Goal: Transaction & Acquisition: Download file/media

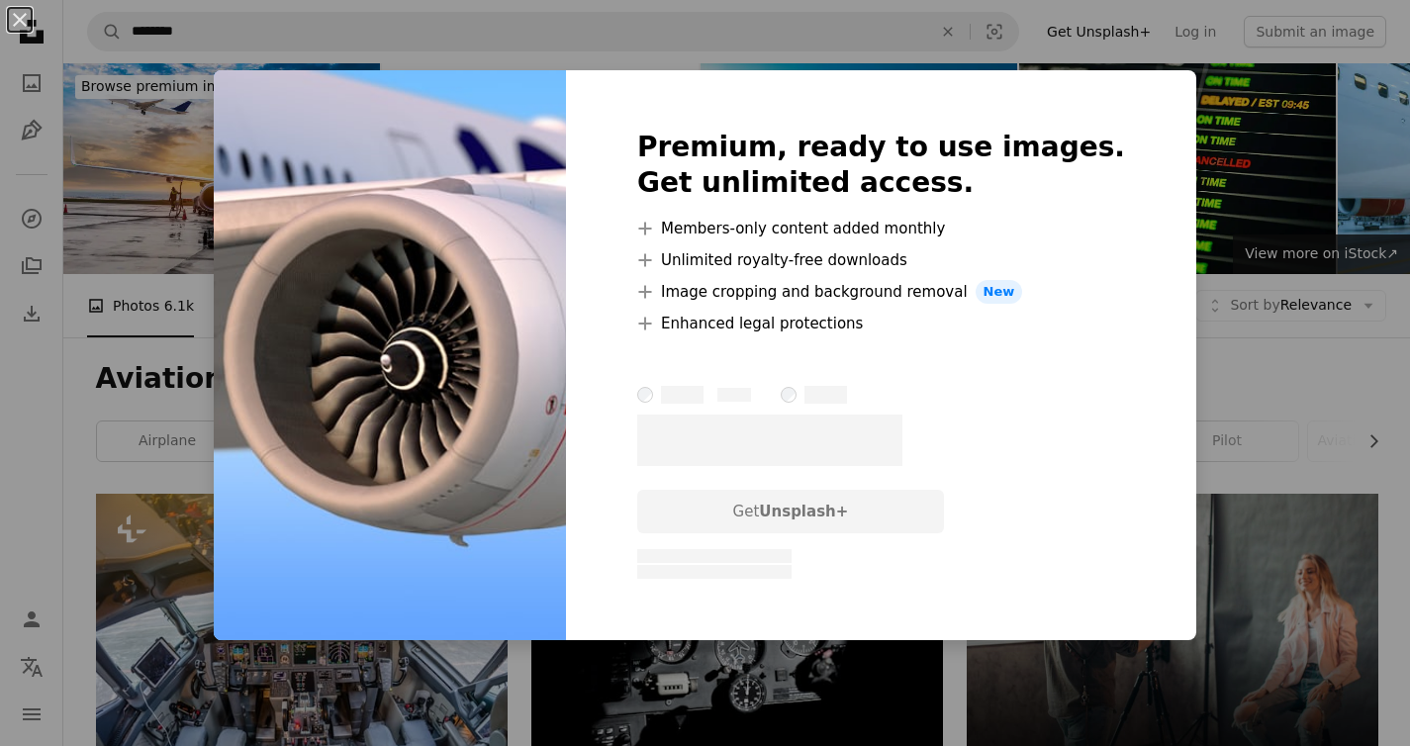
scroll to position [1189, 0]
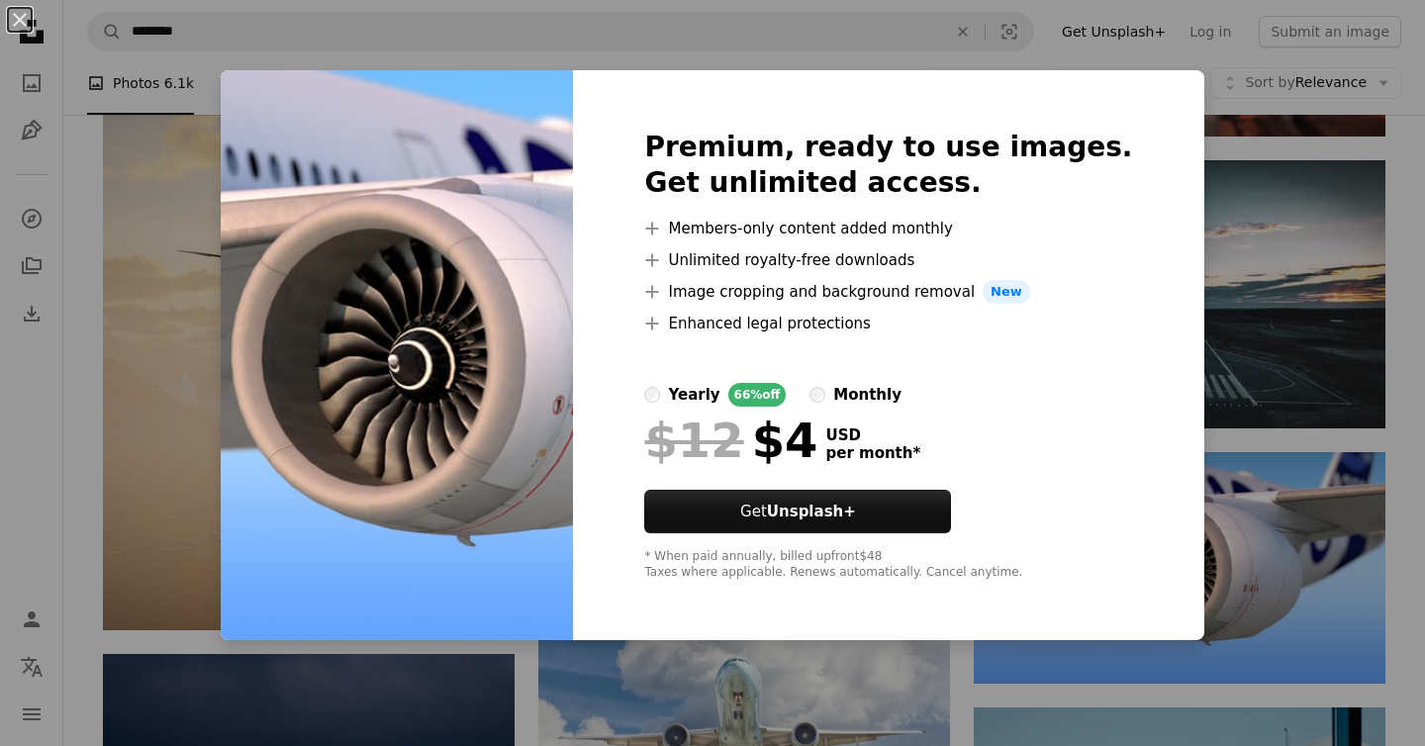
click at [1295, 367] on div "An X shape Premium, ready to use images. Get unlimited access. A plus sign Memb…" at bounding box center [712, 373] width 1425 height 746
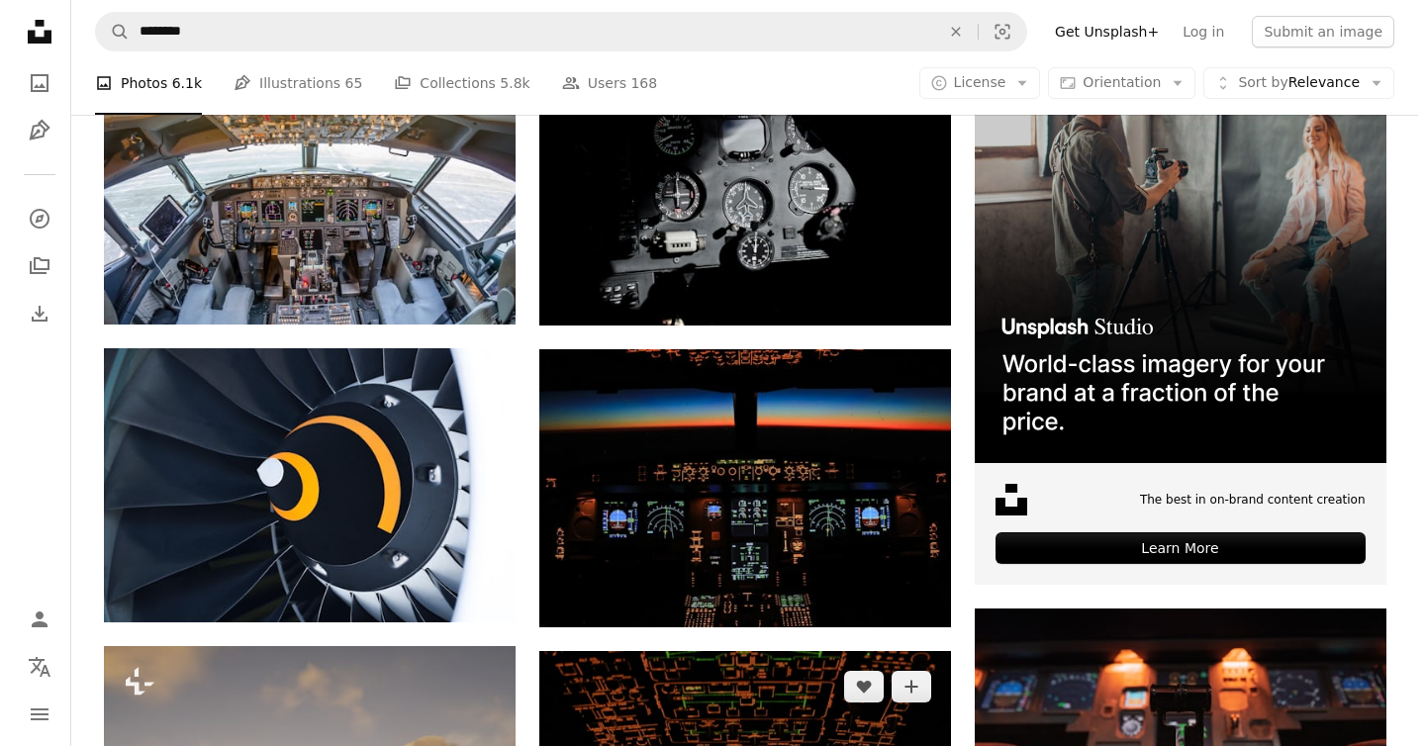
scroll to position [301, 0]
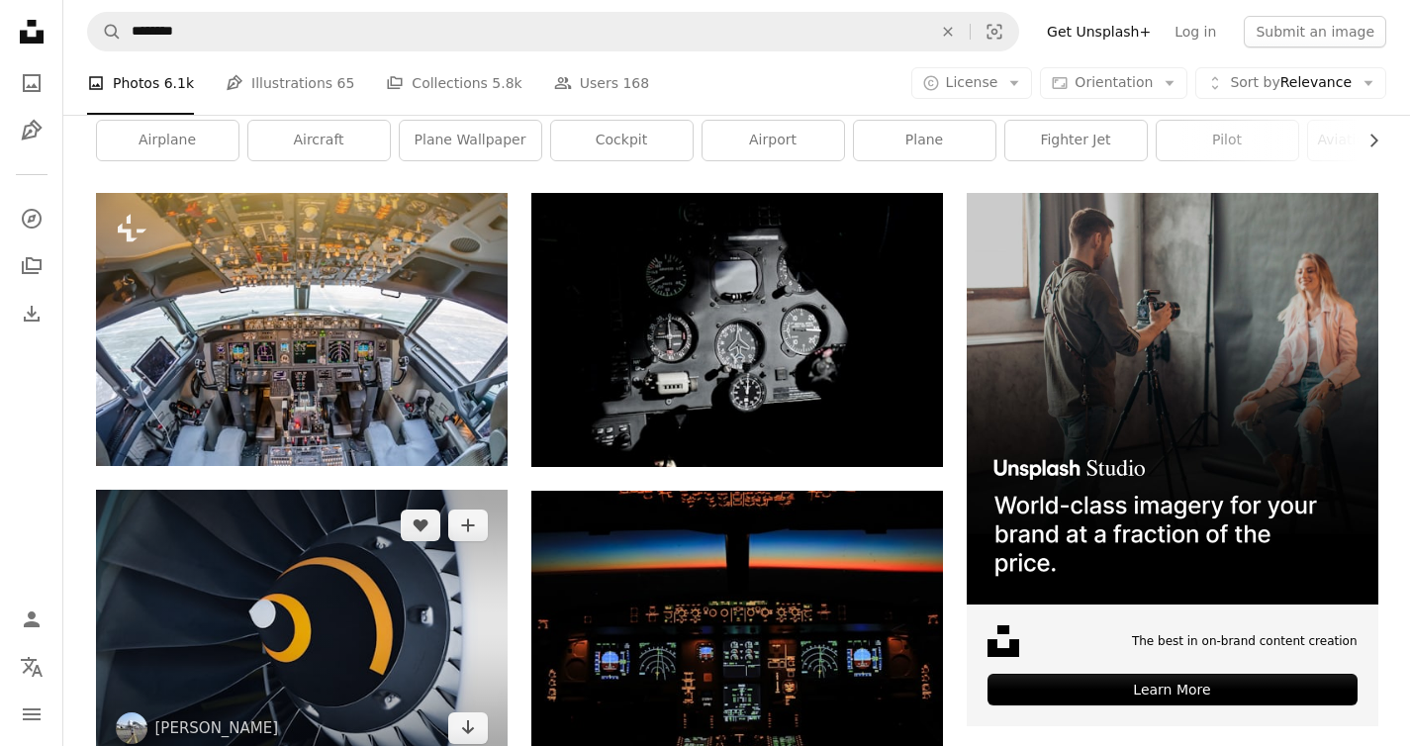
click at [326, 554] on img at bounding box center [302, 627] width 412 height 274
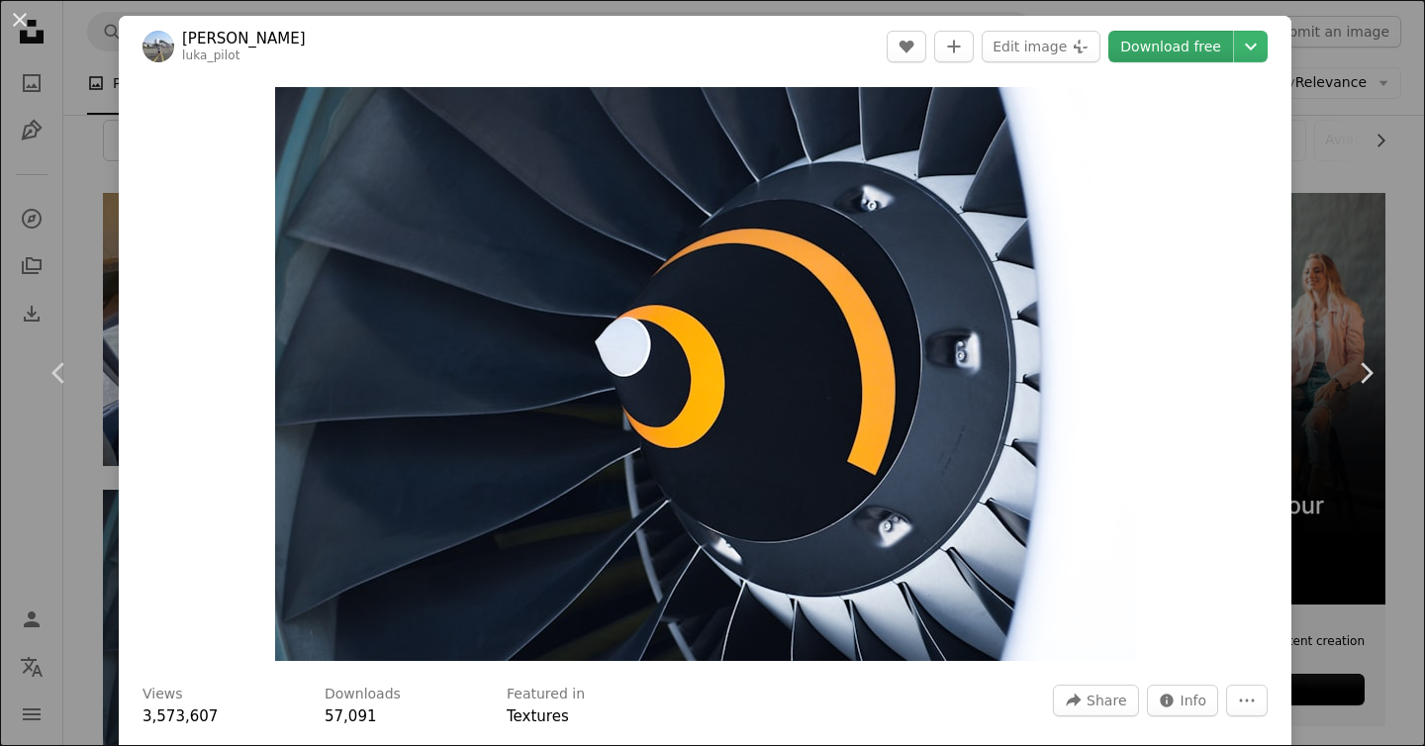
click at [1147, 46] on link "Download free" at bounding box center [1170, 47] width 125 height 32
